Goal: Information Seeking & Learning: Learn about a topic

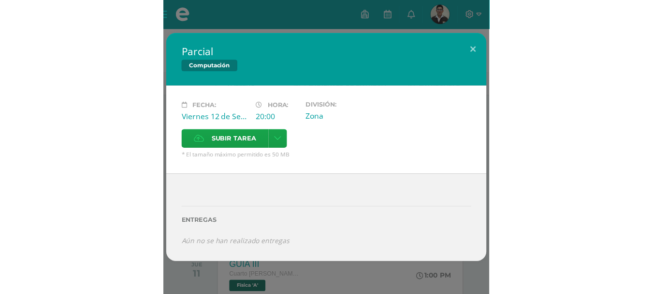
scroll to position [484, 0]
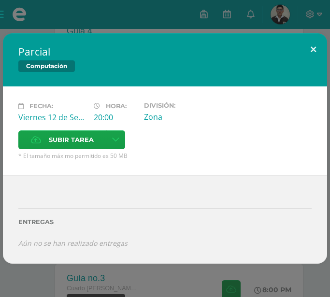
click at [303, 44] on button at bounding box center [314, 49] width 28 height 33
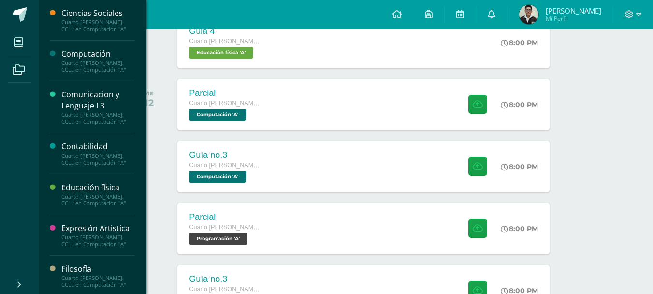
click at [88, 59] on div "Computación" at bounding box center [98, 53] width 74 height 11
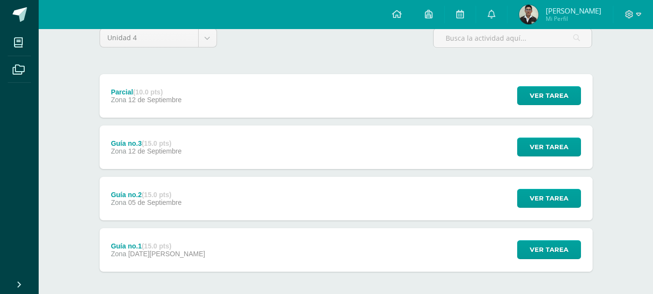
scroll to position [129, 0]
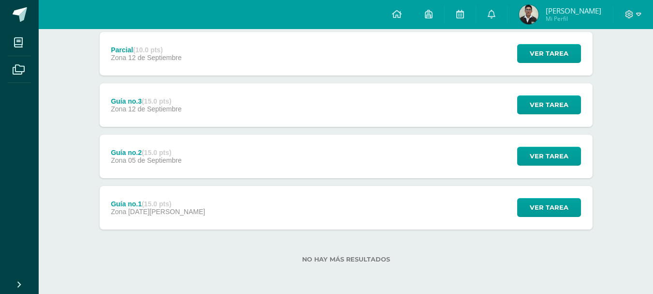
click at [203, 217] on div "Guía no.1 (15.0 pts) Zona 29 de Agosto Ver tarea Guía no.1 Computación Cargando…" at bounding box center [346, 208] width 493 height 44
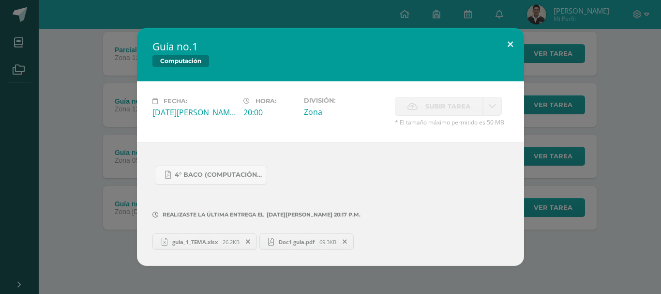
drag, startPoint x: 515, startPoint y: 42, endPoint x: 350, endPoint y: 142, distance: 193.3
click at [516, 42] on button at bounding box center [510, 44] width 28 height 33
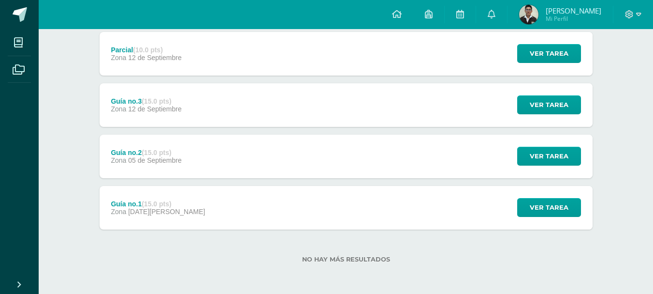
scroll to position [0, 0]
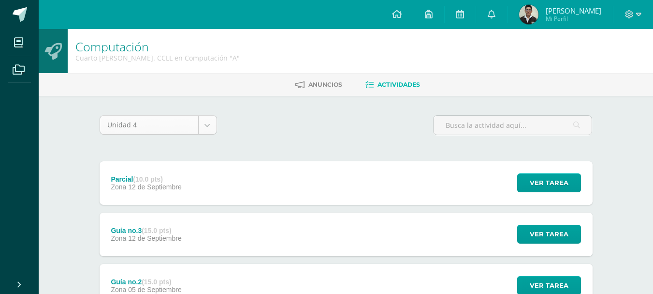
click at [211, 126] on body "Mis cursos Archivos Cerrar panel Ciencias Sociales Cuarto Bach. CCLL en Computa…" at bounding box center [326, 211] width 653 height 423
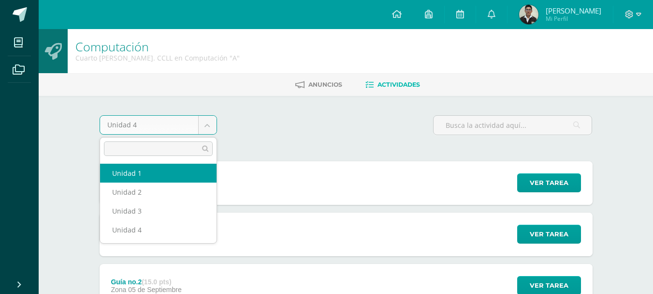
select select "Unidad 1"
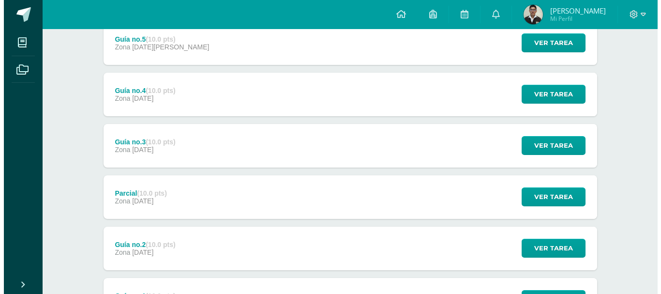
scroll to position [334, 0]
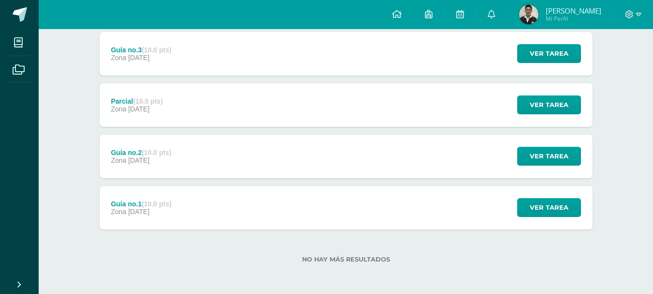
click at [182, 194] on div "Guía no.1 (10.0 pts) Zona 31 de Enero" at bounding box center [142, 208] width 84 height 44
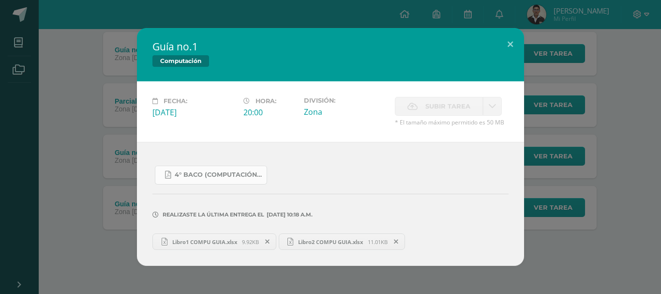
click at [207, 175] on span "4° Baco (Computación).pdf" at bounding box center [218, 175] width 87 height 8
click at [518, 41] on button at bounding box center [510, 44] width 28 height 33
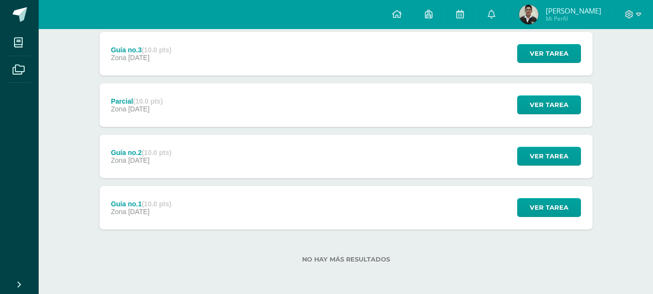
click at [212, 173] on div "Guía no.2 (10.0 pts) Zona 07 de Febrero Ver tarea Guía no.2 Computación Cargand…" at bounding box center [346, 156] width 493 height 44
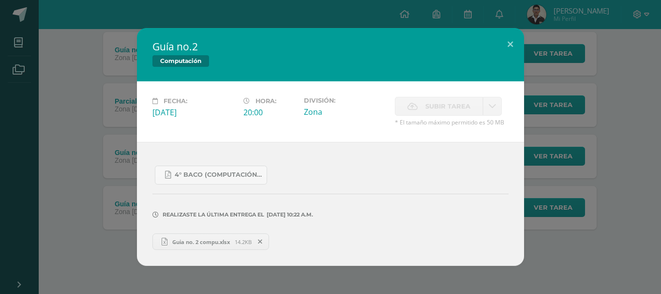
click at [197, 184] on div "Realizaste la última entrega el 05 DE Febrero A LAS 10:22 a.m." at bounding box center [330, 207] width 356 height 46
click at [192, 169] on link "4° Baco (Computación).pdf" at bounding box center [211, 174] width 112 height 19
click at [511, 46] on button at bounding box center [510, 44] width 28 height 33
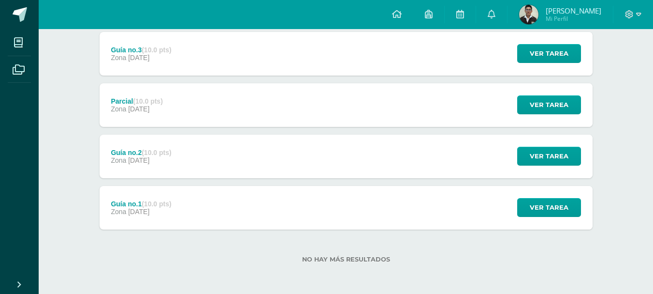
click at [175, 57] on div "Guía no.3 (10.0 pts) Zona 21 de Febrero" at bounding box center [142, 54] width 84 height 44
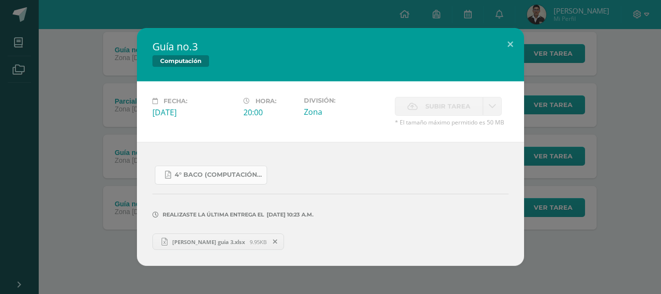
click at [200, 176] on span "4° Baco (Computación).pdf" at bounding box center [218, 175] width 87 height 8
click at [506, 36] on button at bounding box center [510, 44] width 28 height 33
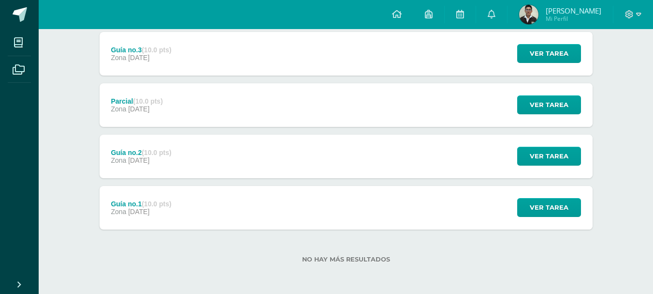
click at [130, 157] on span "07 de Febrero" at bounding box center [138, 160] width 21 height 8
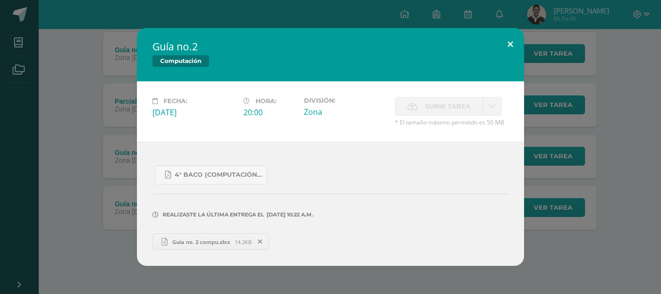
click at [515, 42] on button at bounding box center [510, 44] width 28 height 33
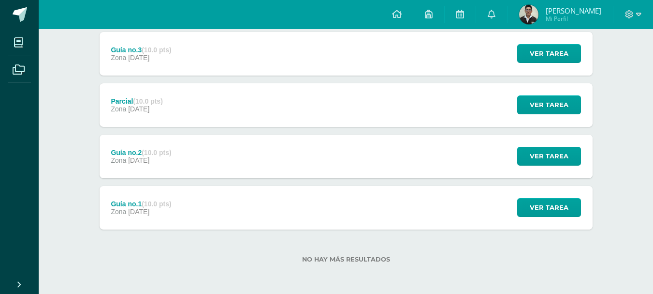
click at [197, 210] on div "Guía no.1 (10.0 pts) Zona 31 de Enero Ver tarea Guía no.1 Computación Fecha: Vi…" at bounding box center [346, 208] width 493 height 44
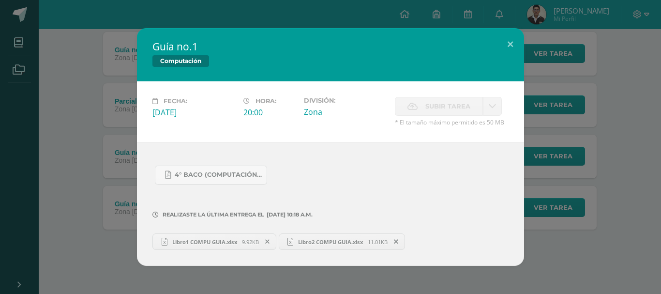
click at [221, 245] on link "Libro1 COMPU GUIA.xlsx 9.92KB" at bounding box center [214, 241] width 124 height 16
click at [319, 246] on link "Libro2 COMPU GUIA.xlsx 11.01KB" at bounding box center [342, 241] width 127 height 16
click at [522, 39] on button at bounding box center [510, 44] width 28 height 33
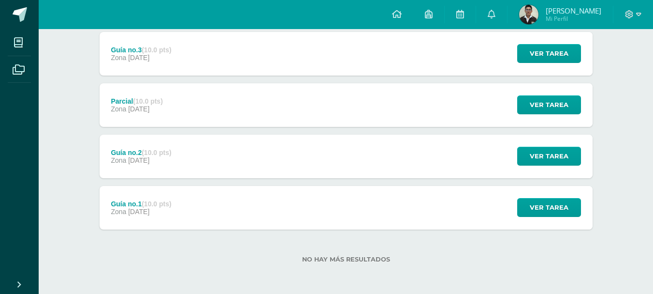
click at [141, 172] on div "Guía no.2 (10.0 pts) Zona 07 de Febrero" at bounding box center [142, 156] width 84 height 44
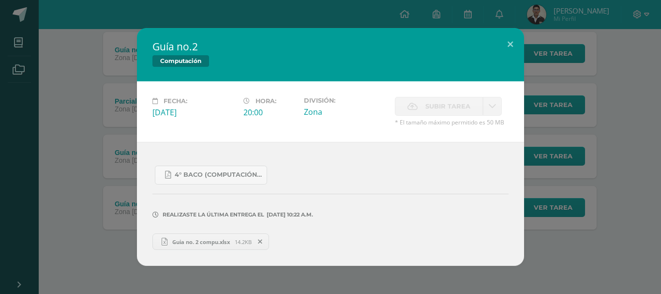
click at [204, 242] on span "Guia no. 2 compu.xlsx" at bounding box center [200, 241] width 67 height 7
